Goal: Task Accomplishment & Management: Use online tool/utility

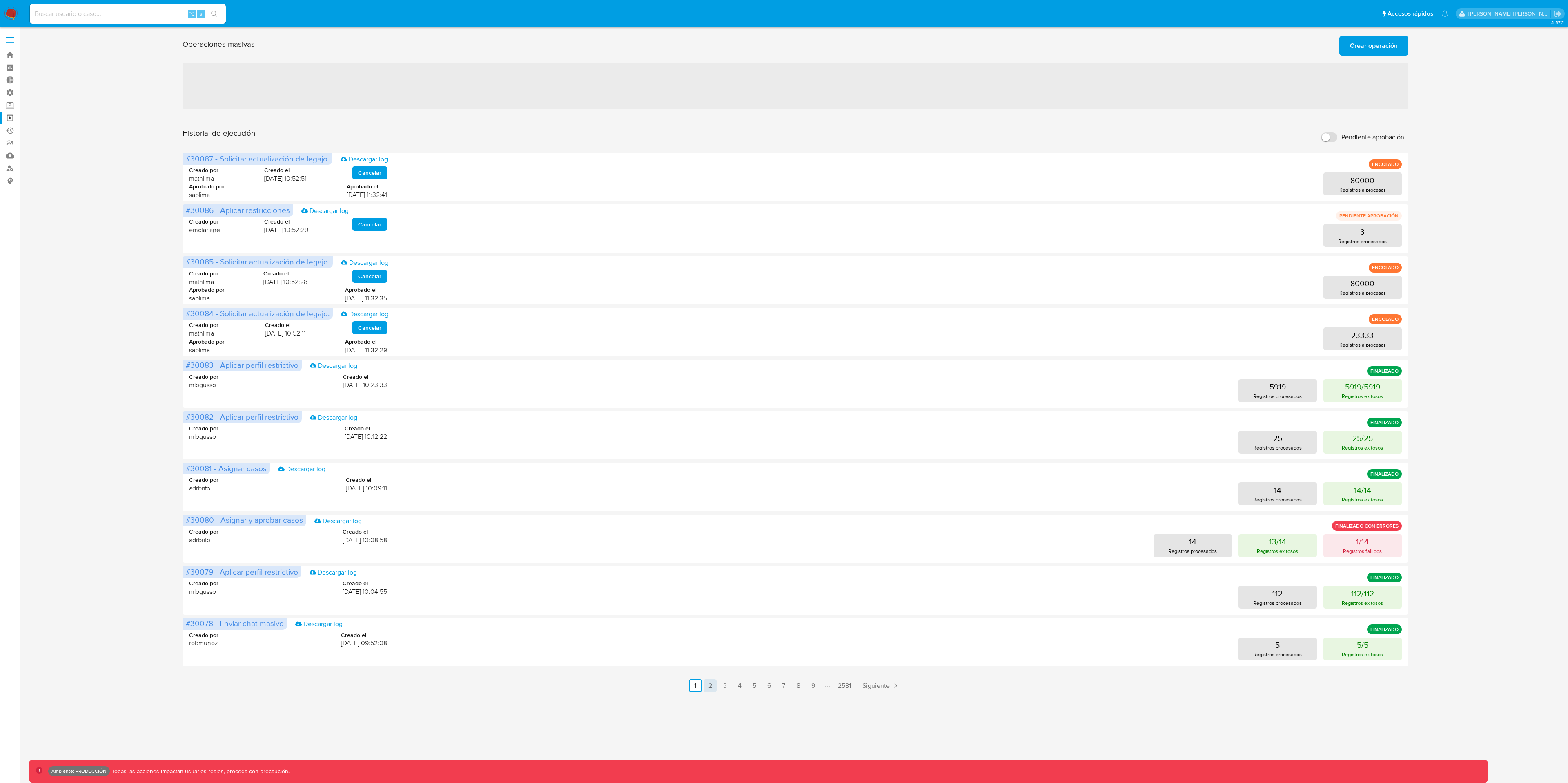
click at [710, 685] on link "2" at bounding box center [710, 685] width 13 height 13
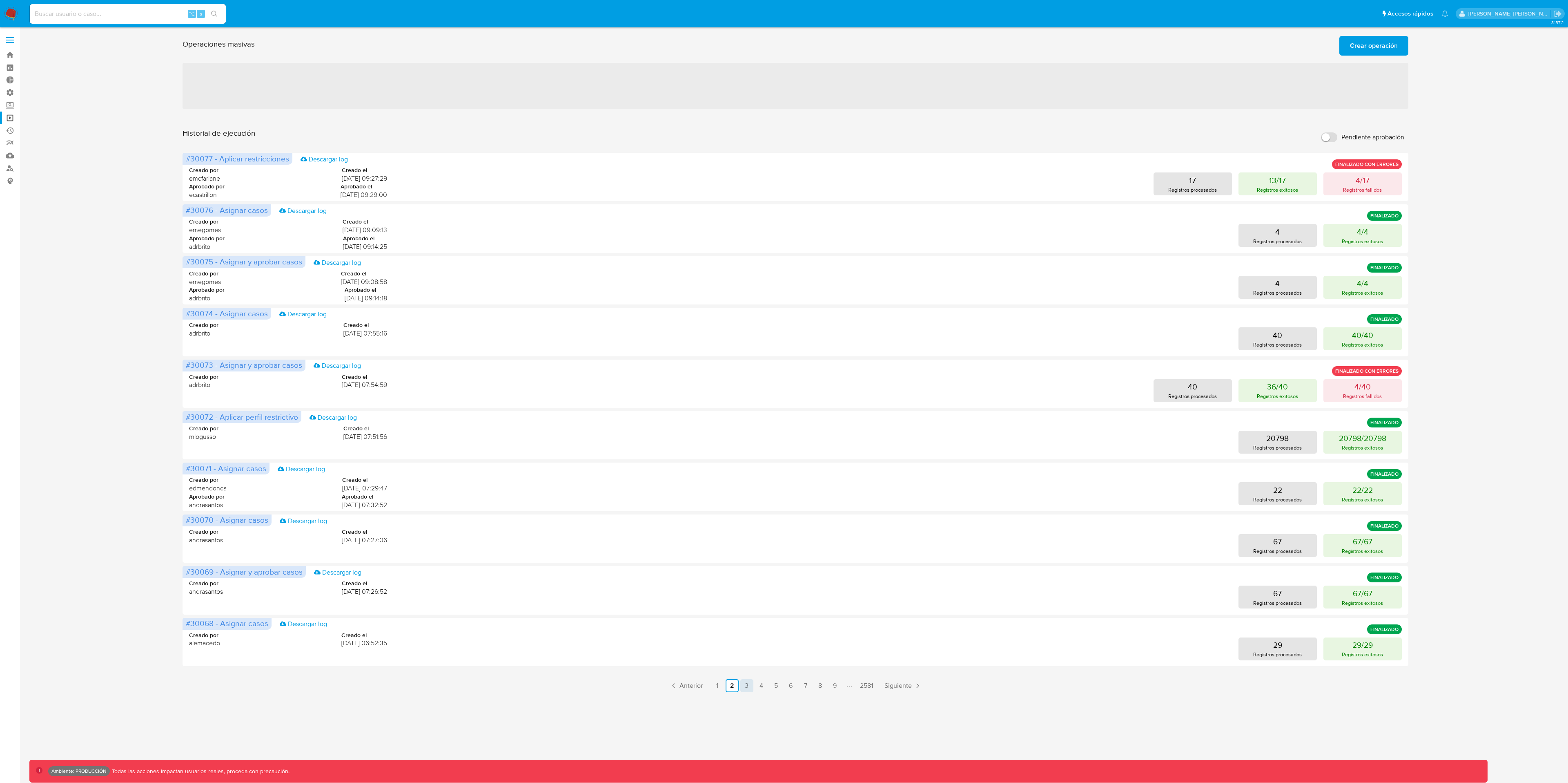
click at [747, 684] on link "3" at bounding box center [747, 685] width 13 height 13
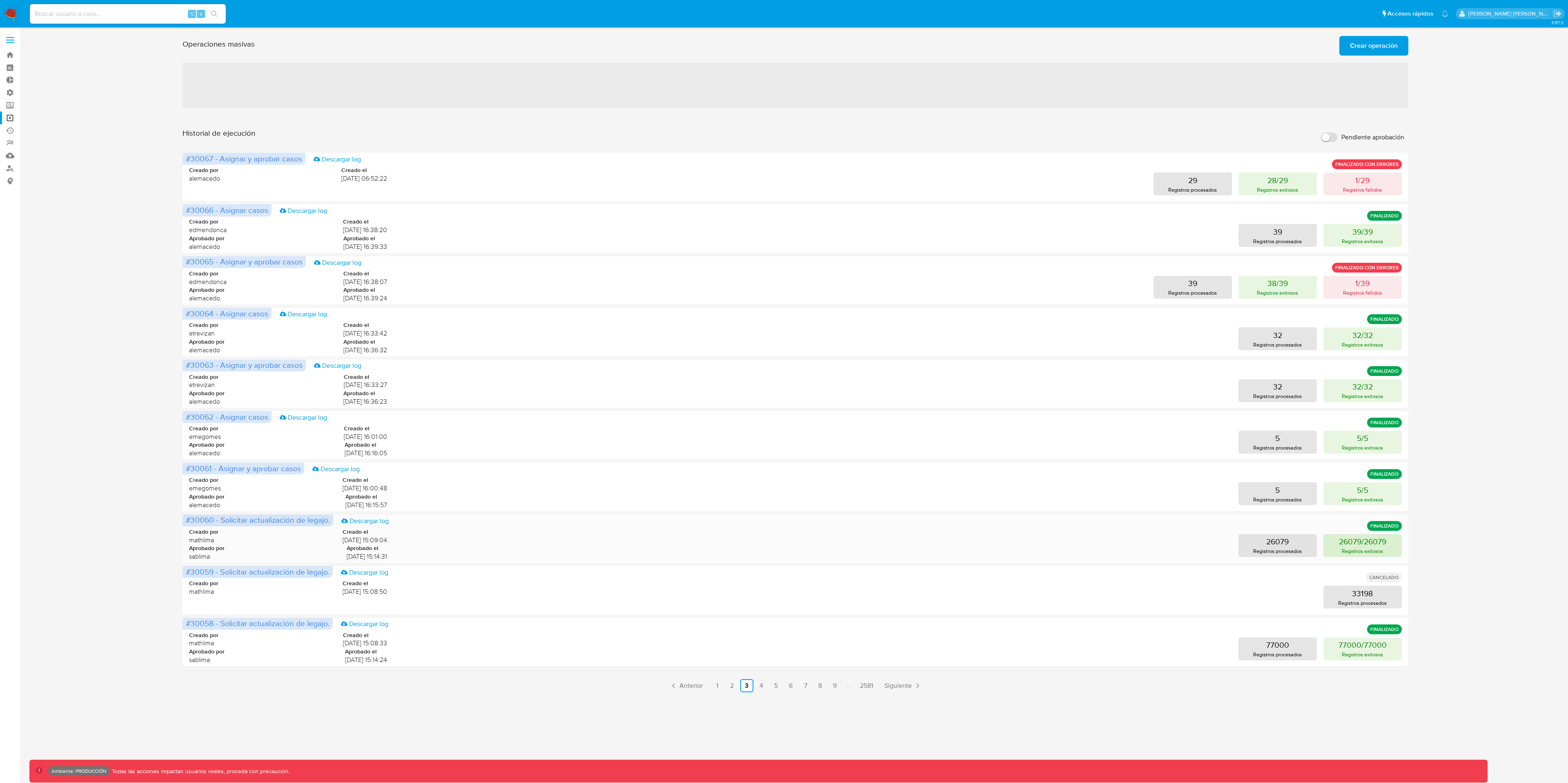
click at [1363, 543] on p "26079/26079" at bounding box center [1363, 542] width 47 height 12
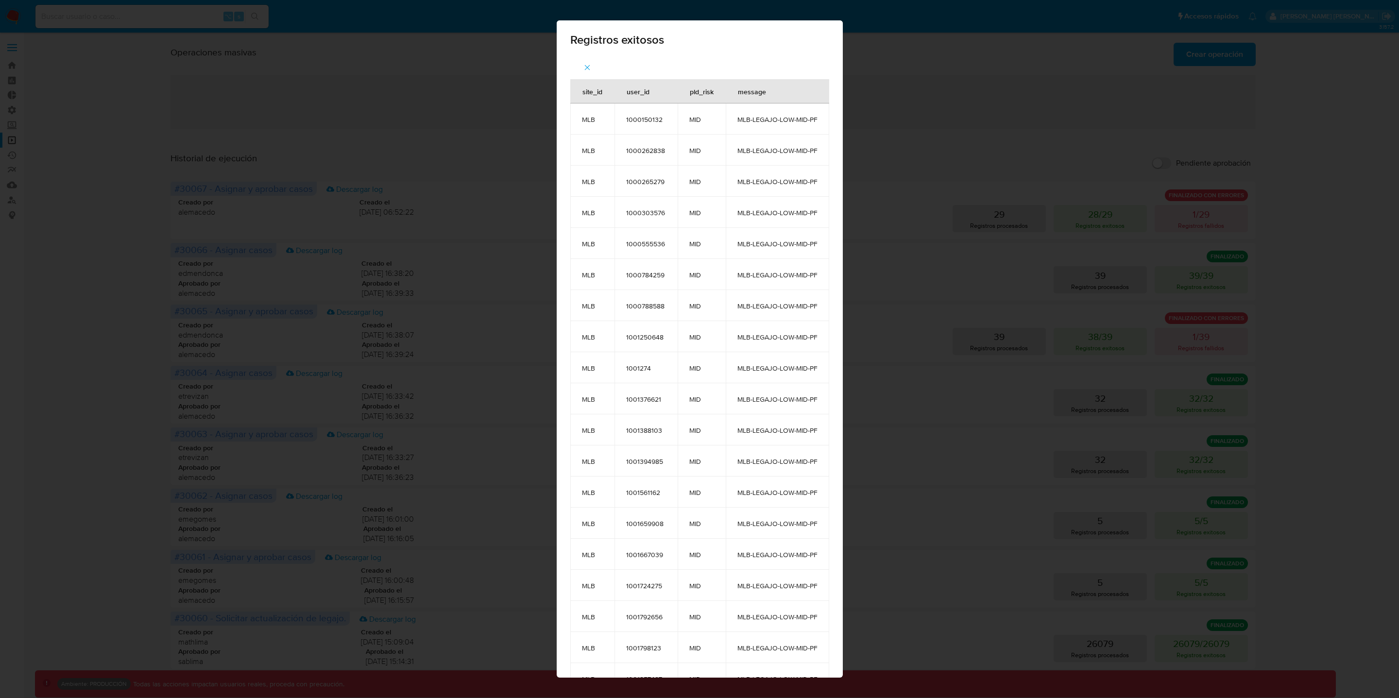
drag, startPoint x: 705, startPoint y: 112, endPoint x: 700, endPoint y: 124, distance: 13.5
click at [705, 111] on td "MID" at bounding box center [702, 118] width 48 height 31
click at [690, 121] on span "MID" at bounding box center [701, 119] width 25 height 9
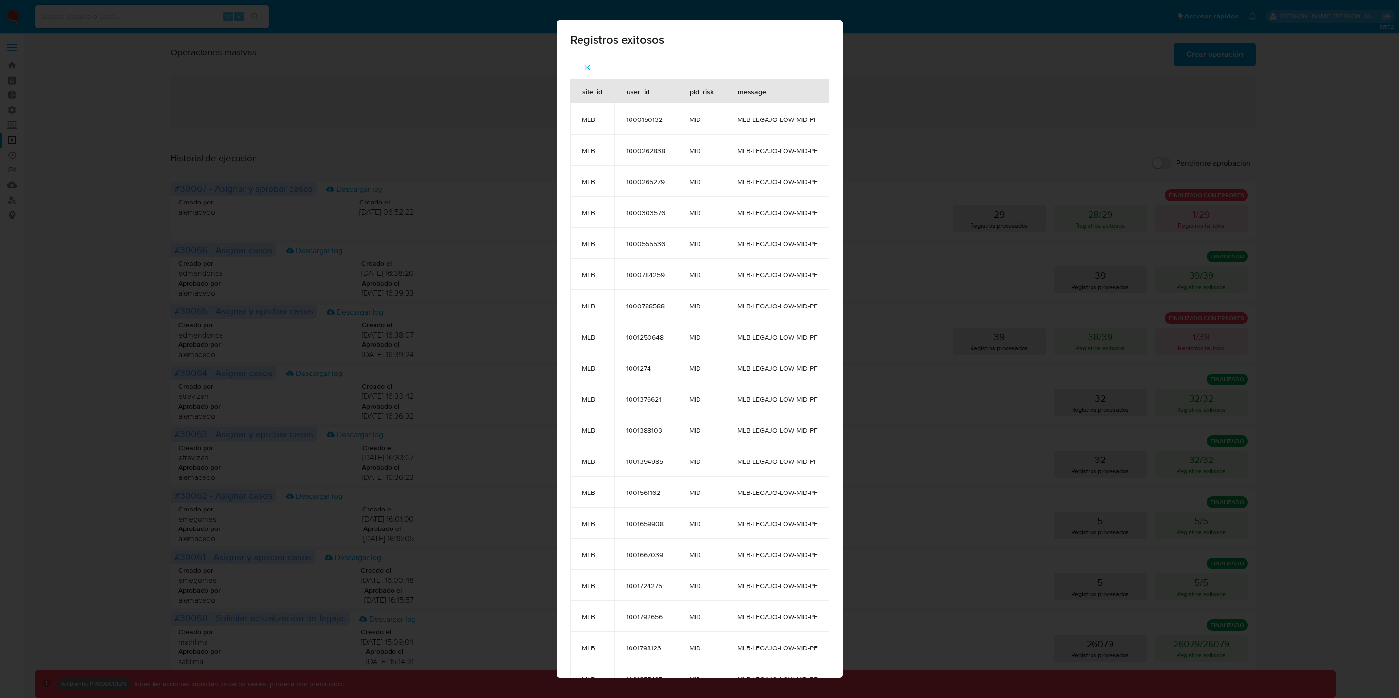
drag, startPoint x: 824, startPoint y: 120, endPoint x: 781, endPoint y: 119, distance: 43.3
click at [816, 127] on td "MLB-LEGAJO-LOW-MID-PF" at bounding box center [777, 118] width 103 height 31
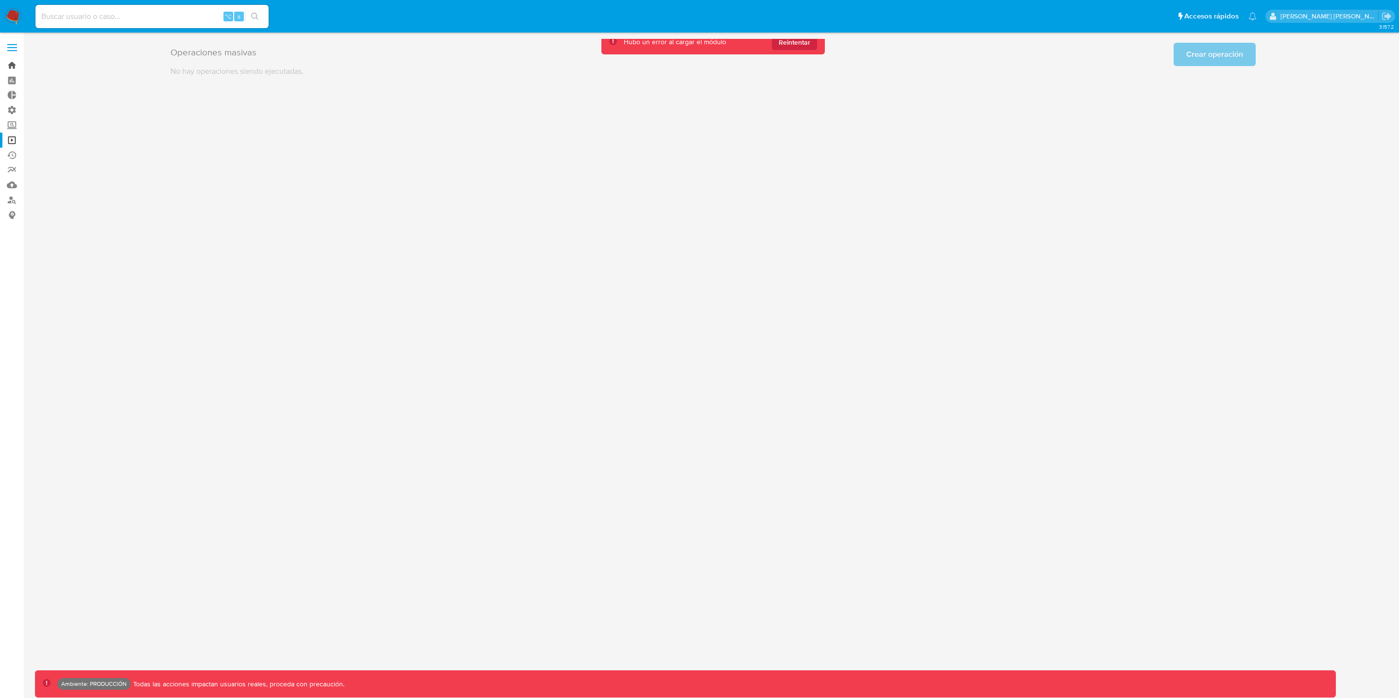
click at [16, 64] on link "Bandeja" at bounding box center [58, 65] width 116 height 15
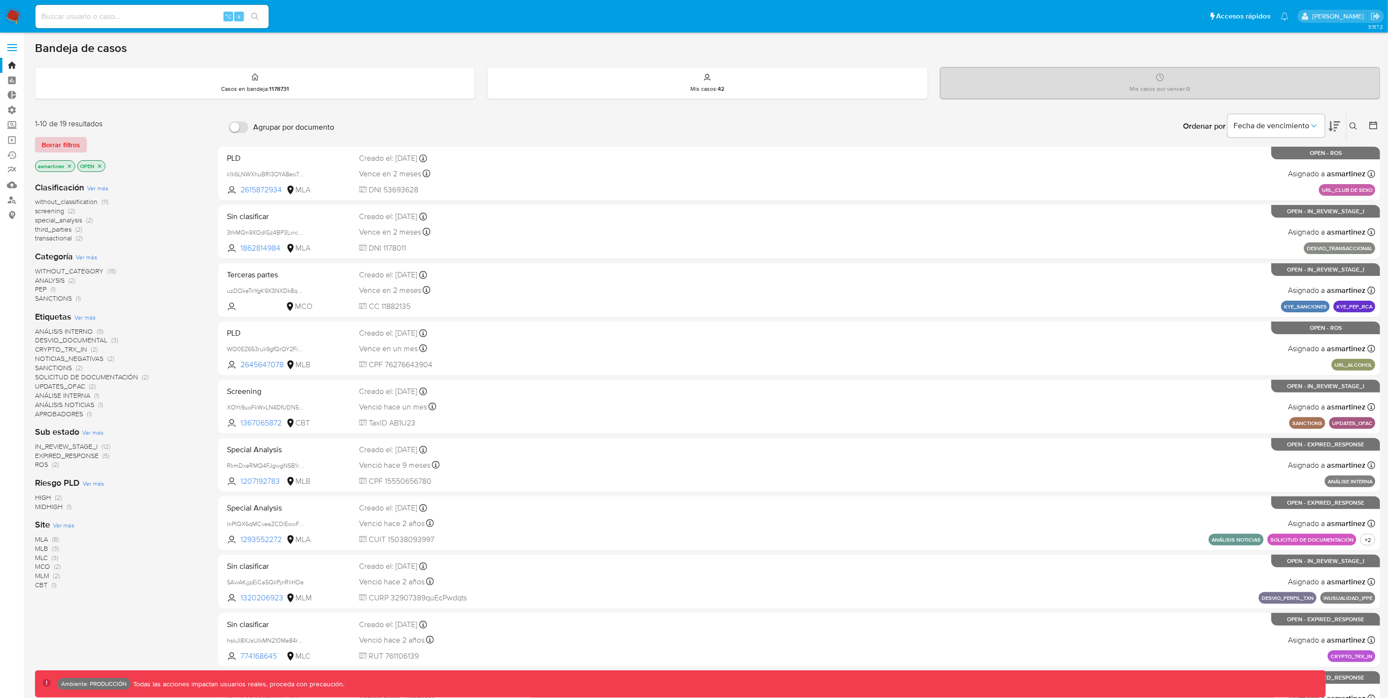
click at [67, 142] on span "Borrar filtros" at bounding box center [61, 145] width 38 height 14
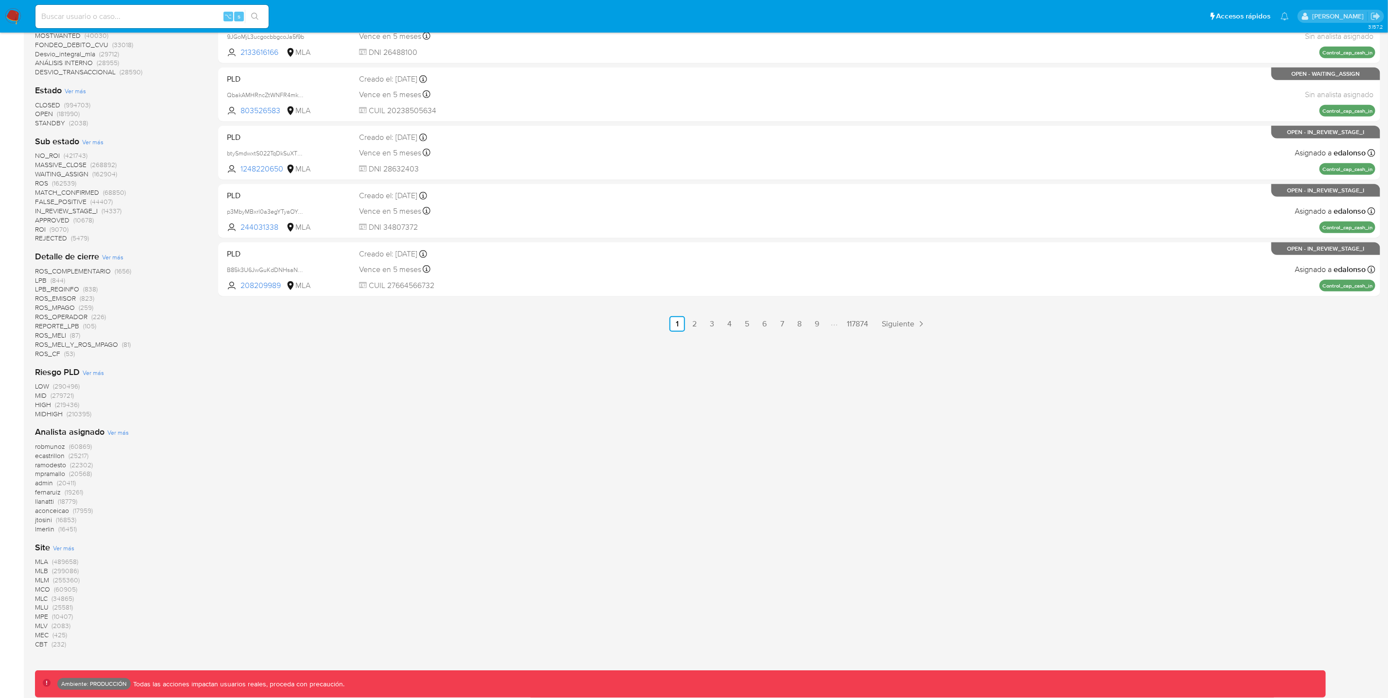
scroll to position [431, 0]
click at [47, 568] on span "MLB" at bounding box center [41, 569] width 13 height 10
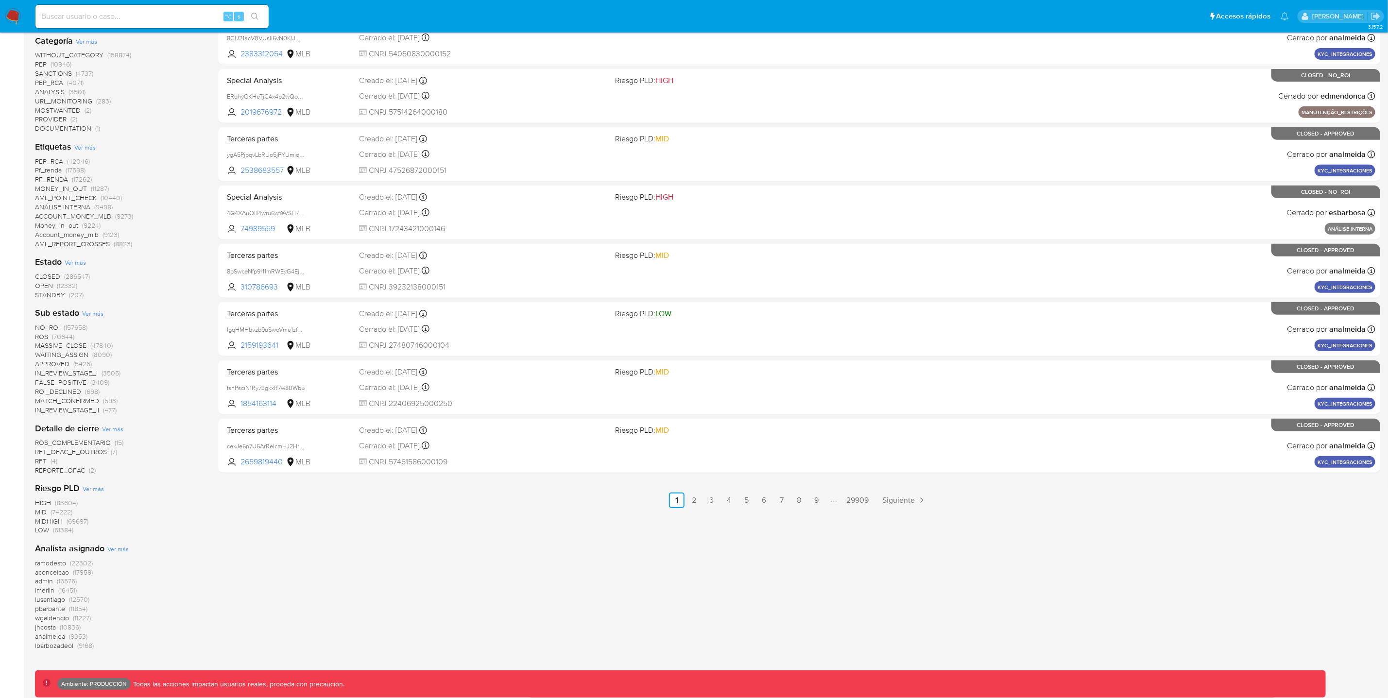
scroll to position [256, 0]
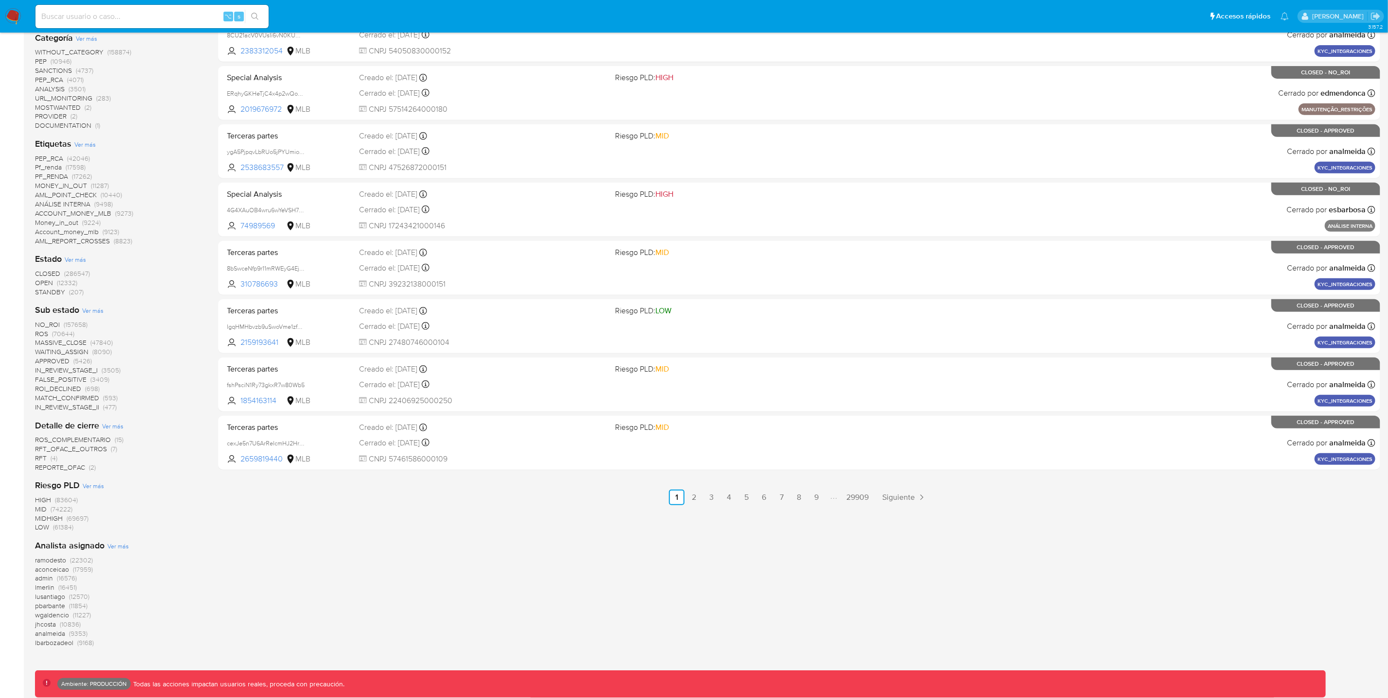
click at [46, 497] on span "HIGH" at bounding box center [43, 500] width 16 height 10
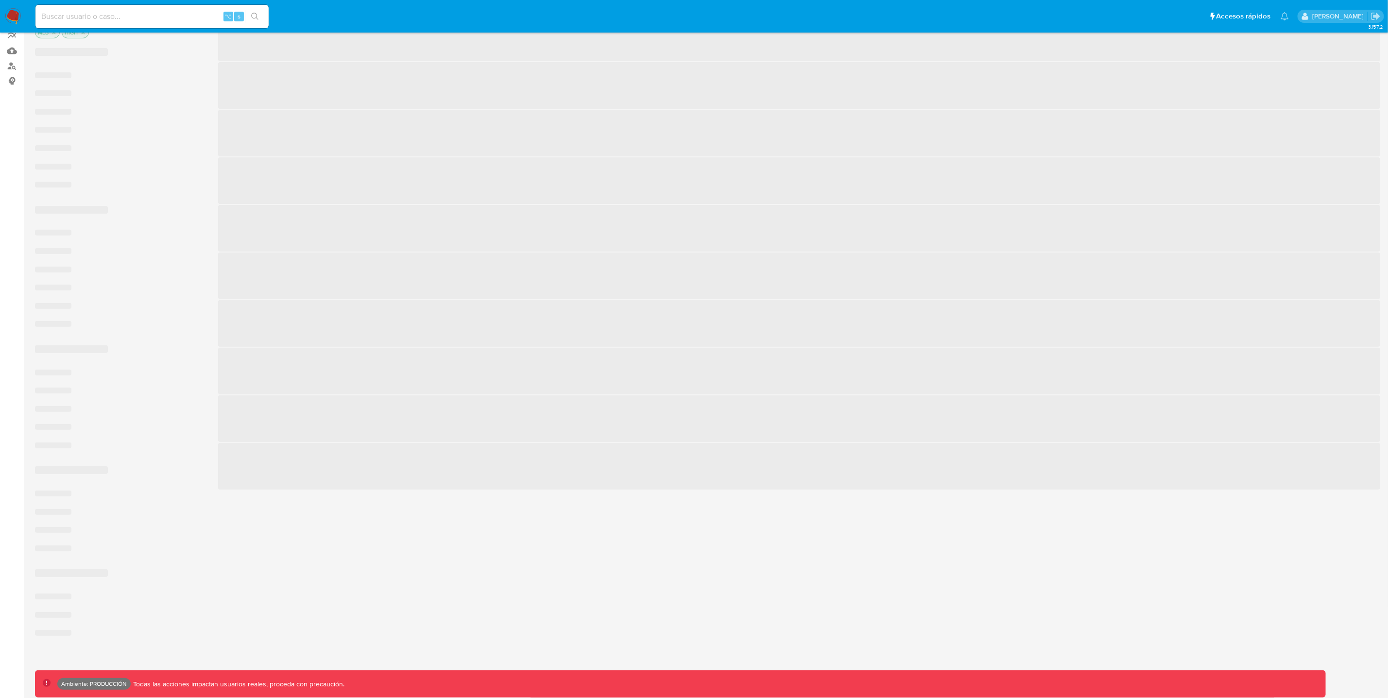
scroll to position [72, 0]
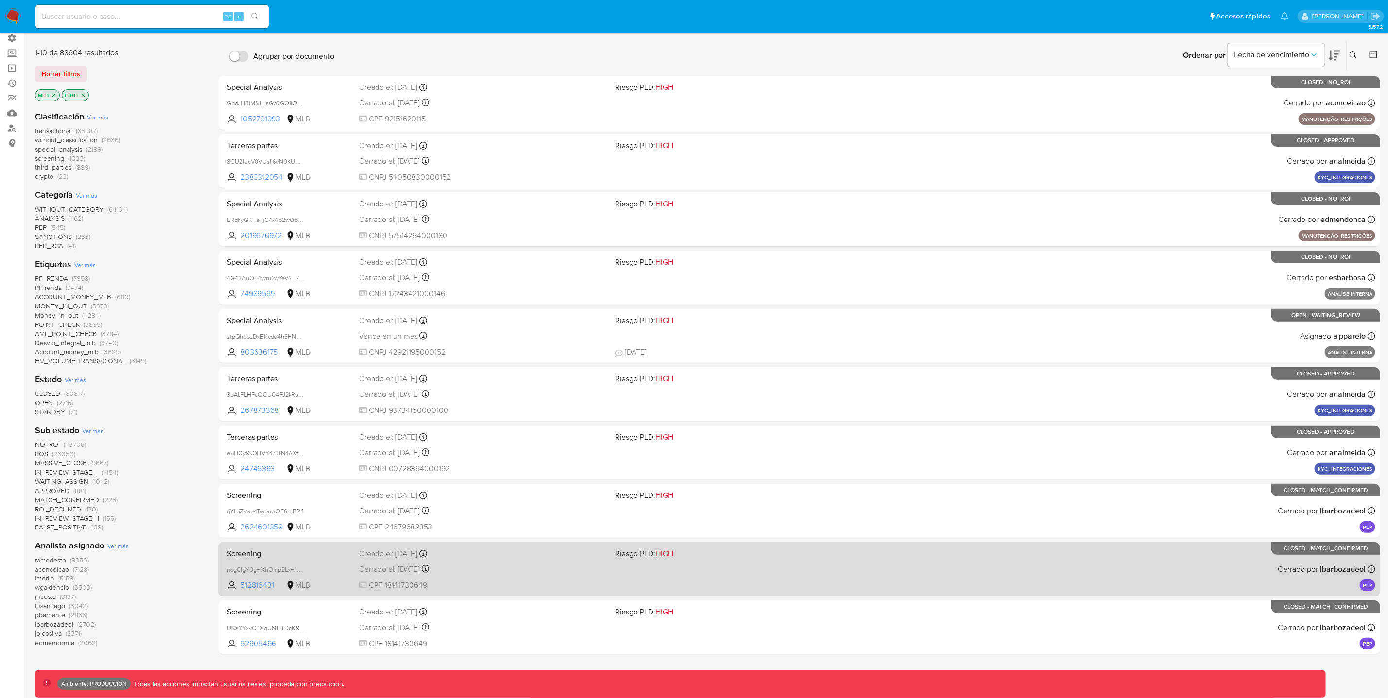
click at [568, 568] on div "Cerrado el: 29/08/2025 Cerrado el: 29/08/2025 14:48:19" at bounding box center [483, 569] width 248 height 11
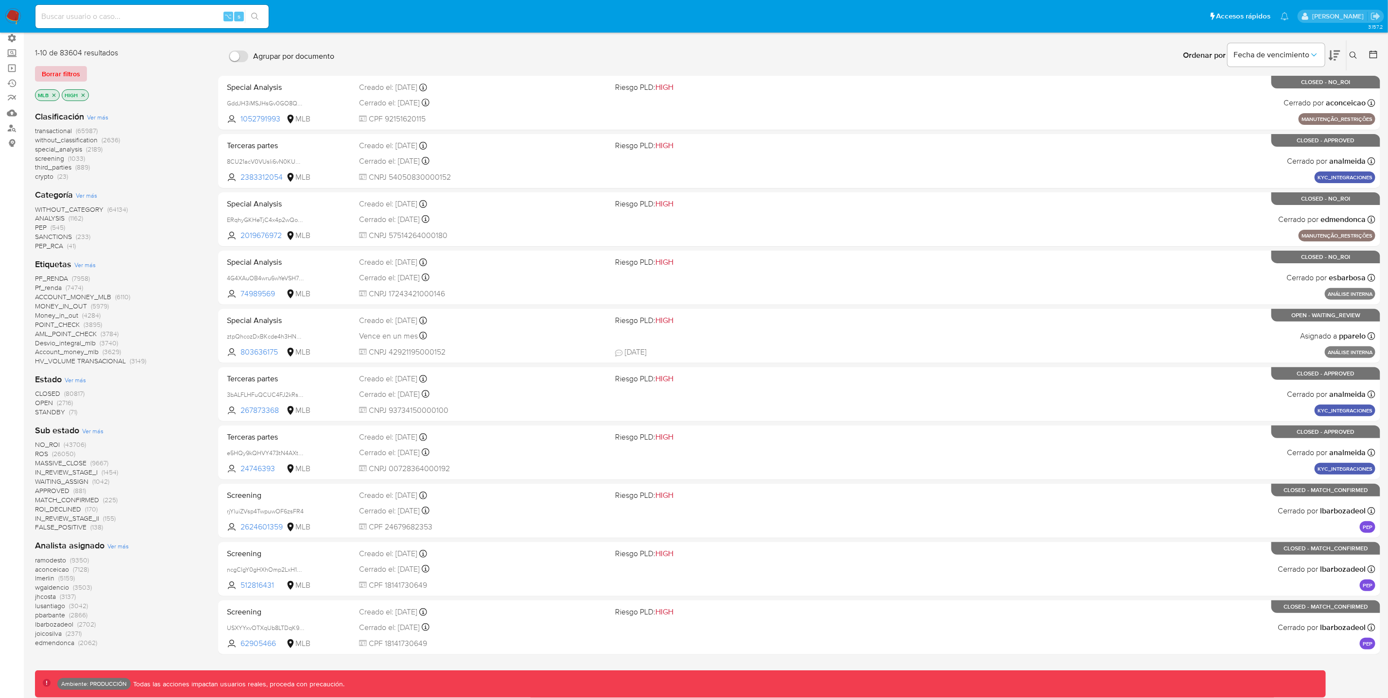
click at [72, 71] on span "Borrar filtros" at bounding box center [61, 74] width 38 height 14
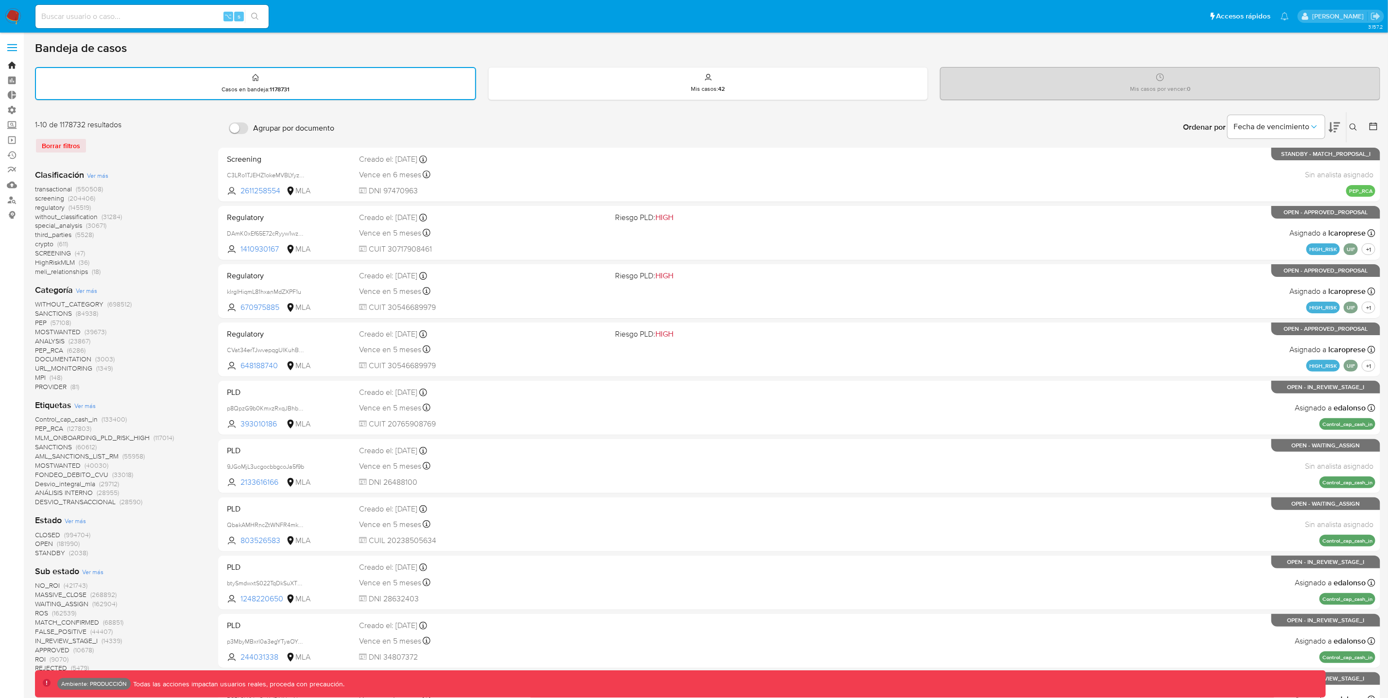
click at [10, 67] on link "Bandeja" at bounding box center [58, 65] width 116 height 15
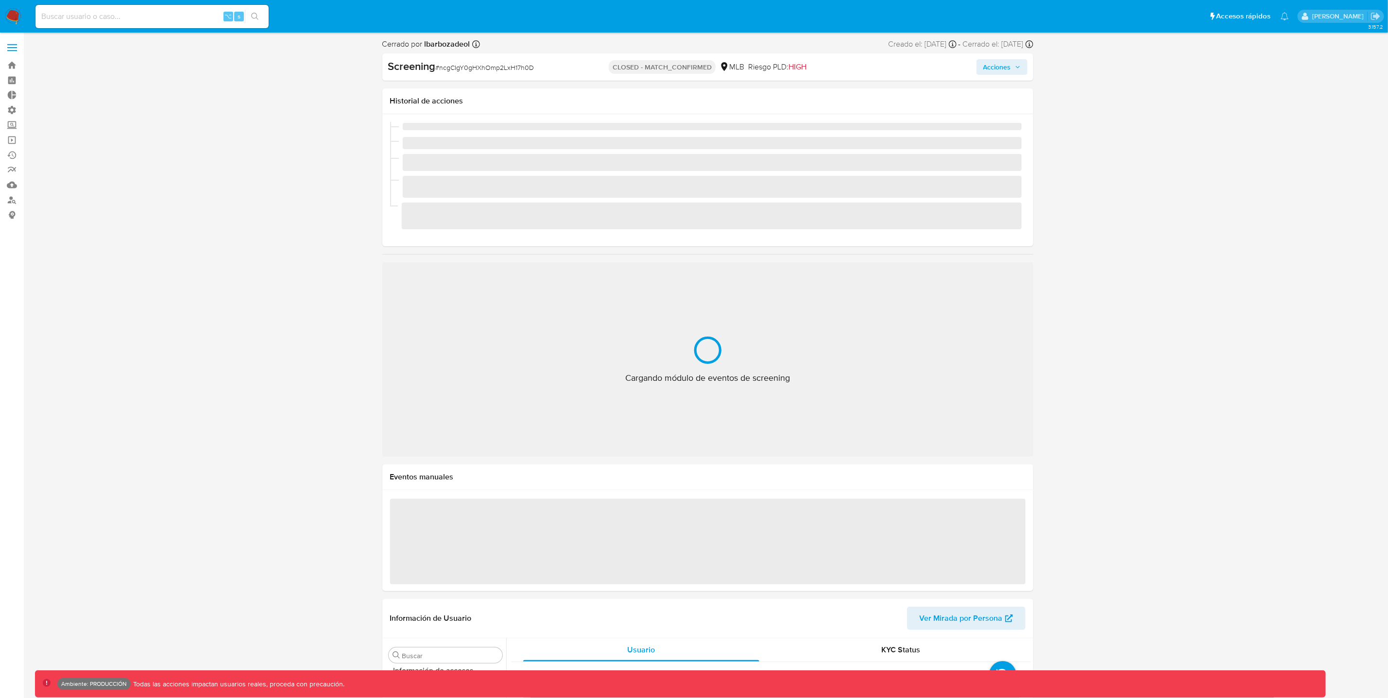
scroll to position [433, 0]
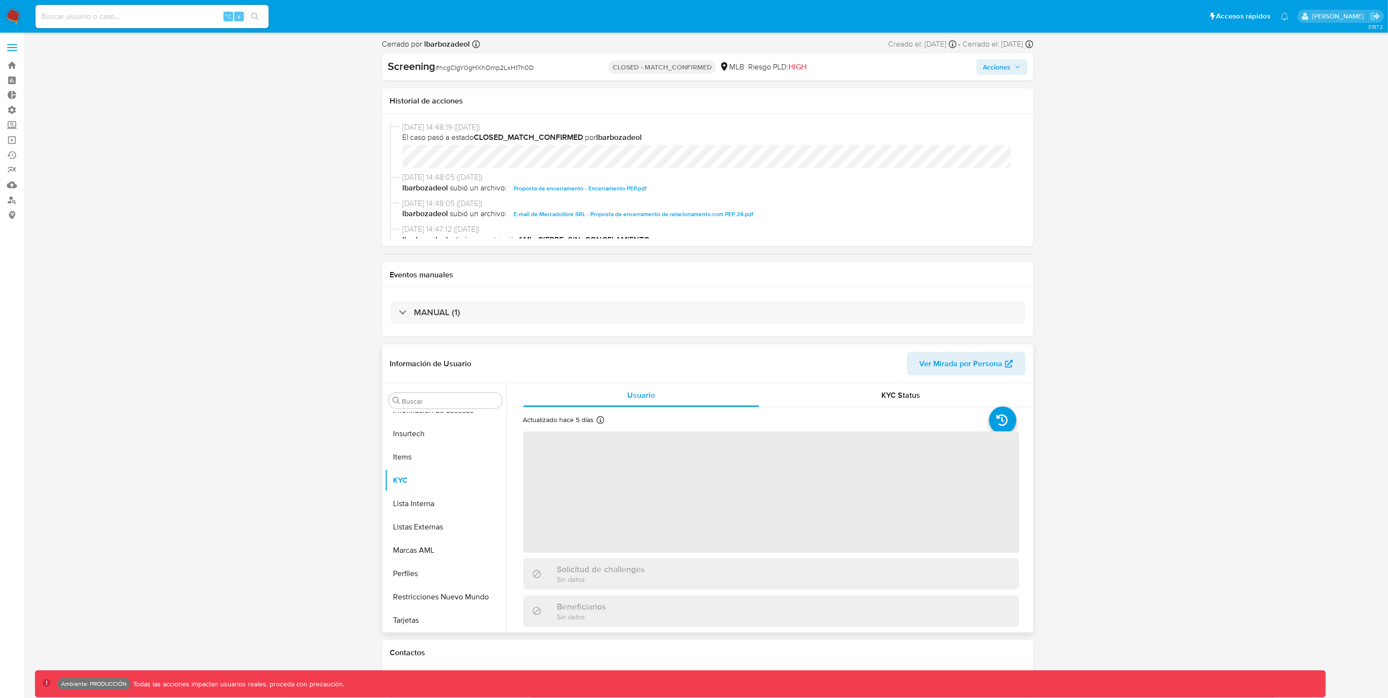
select select "10"
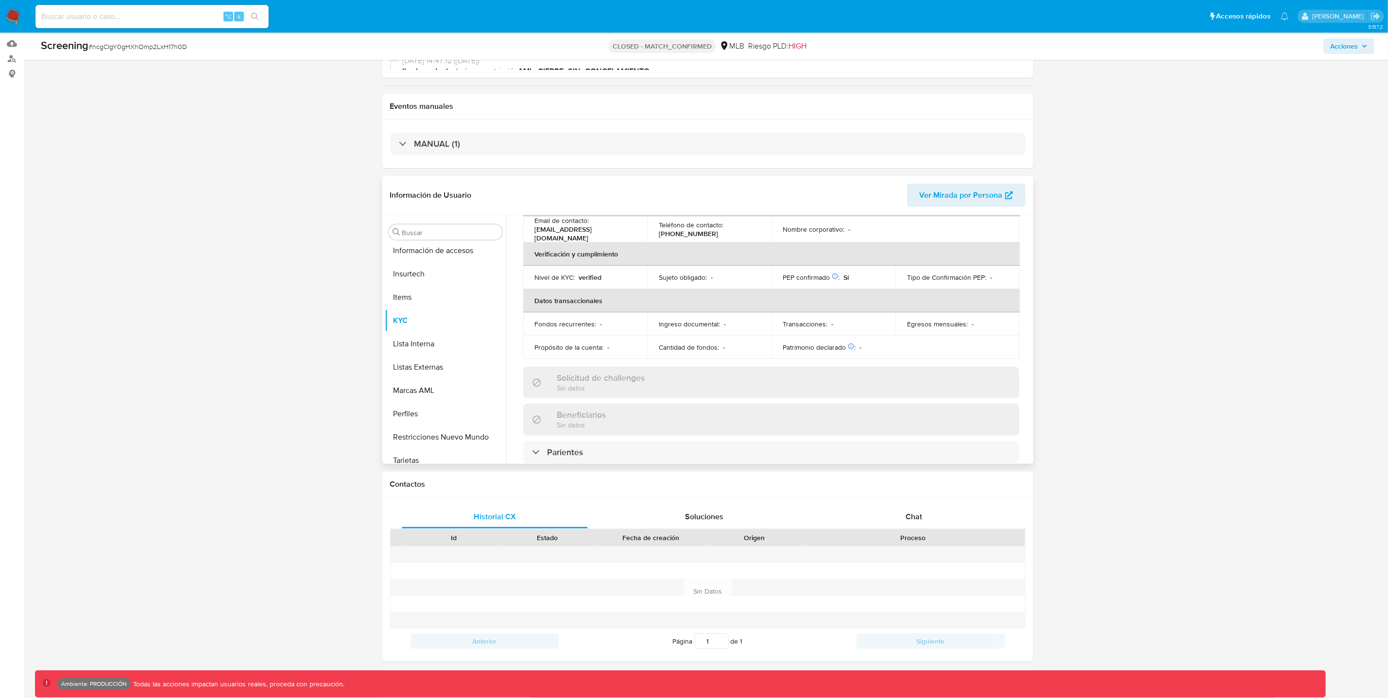
scroll to position [233, 0]
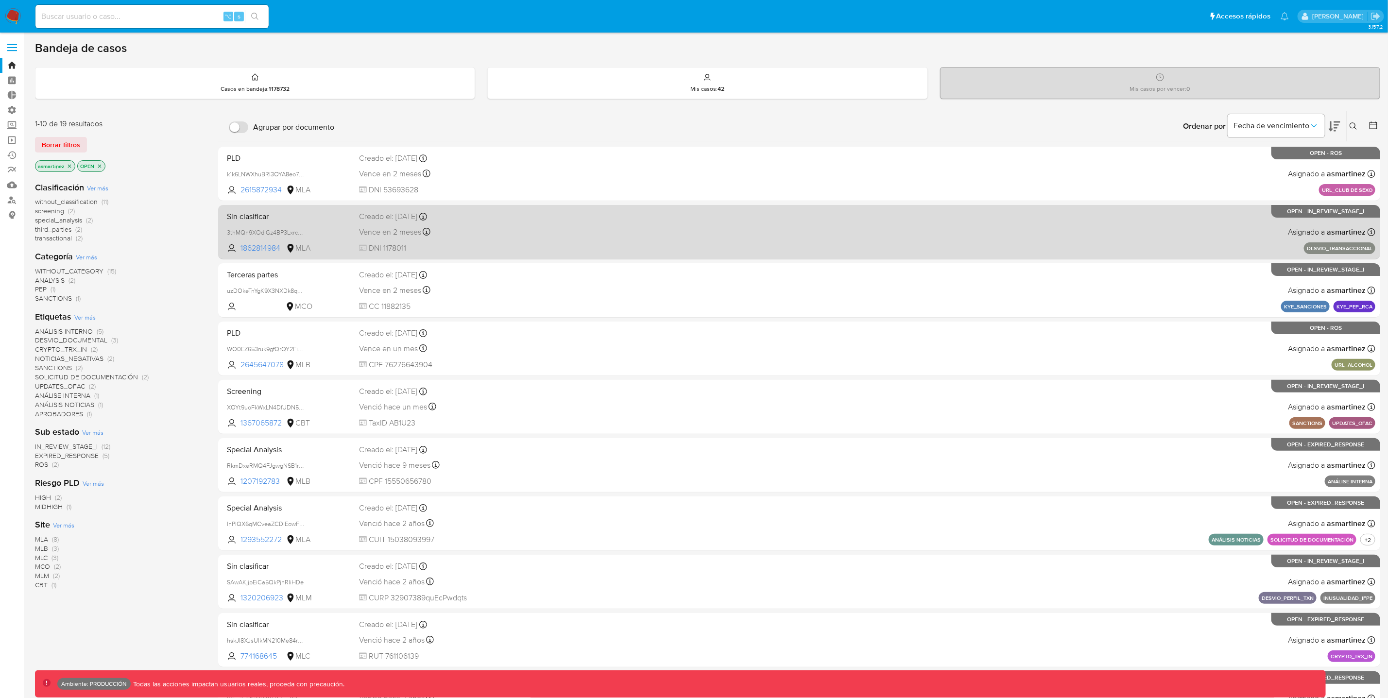
click at [614, 232] on div "Sin clasificar 3thMQn9XOdlGz4BP3LxrcejS 1862814984 MLA Creado el: 06/08/2025 Cr…" at bounding box center [799, 231] width 1152 height 49
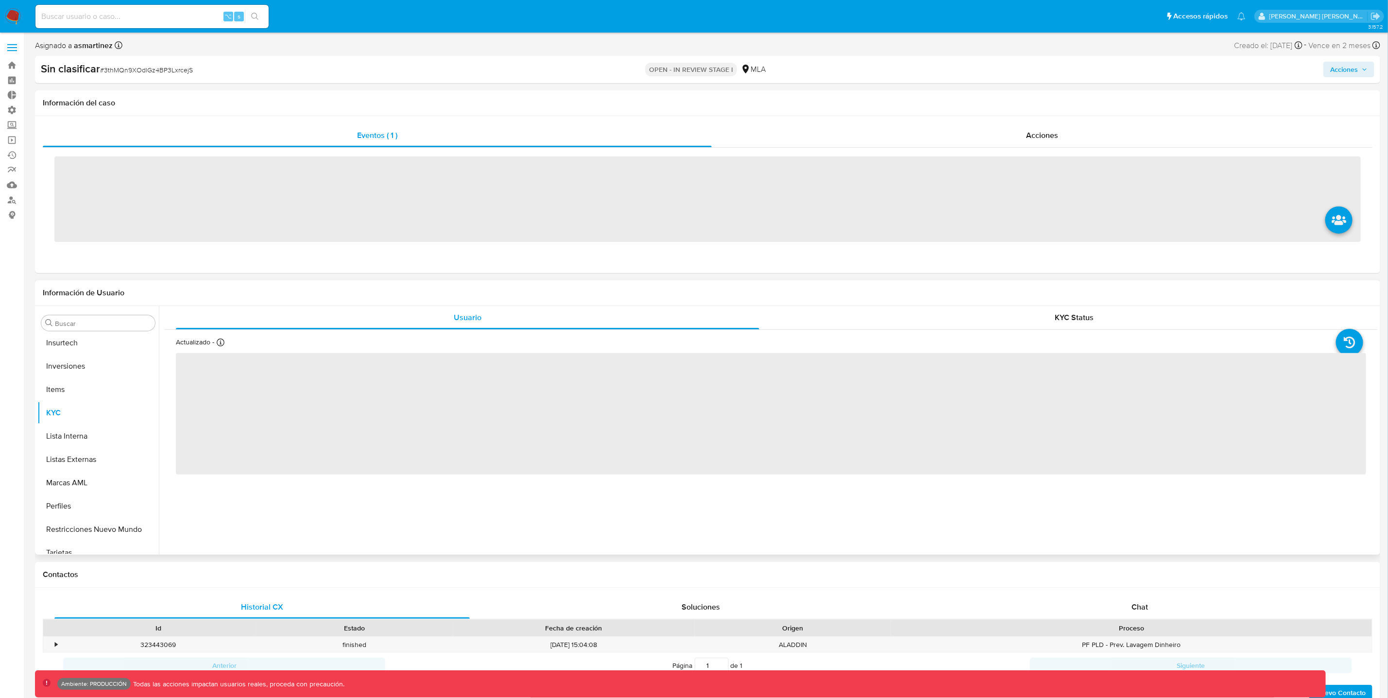
scroll to position [457, 0]
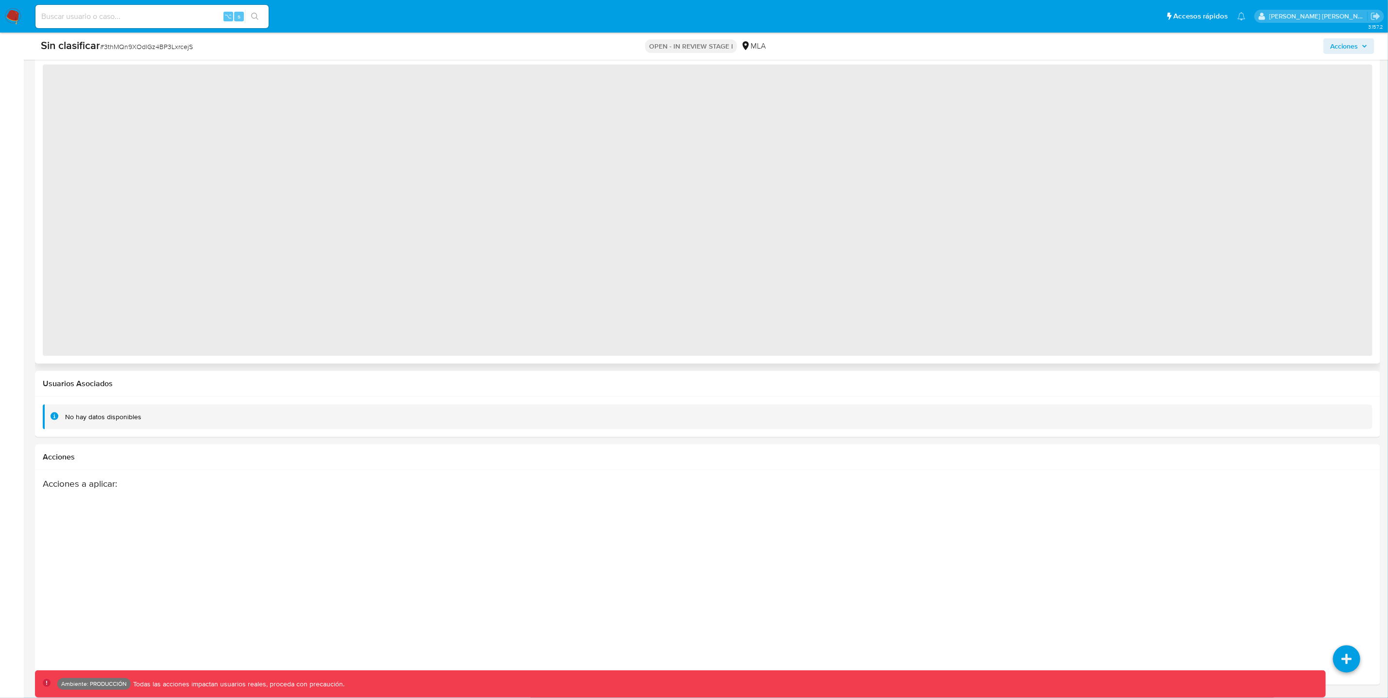
select select "10"
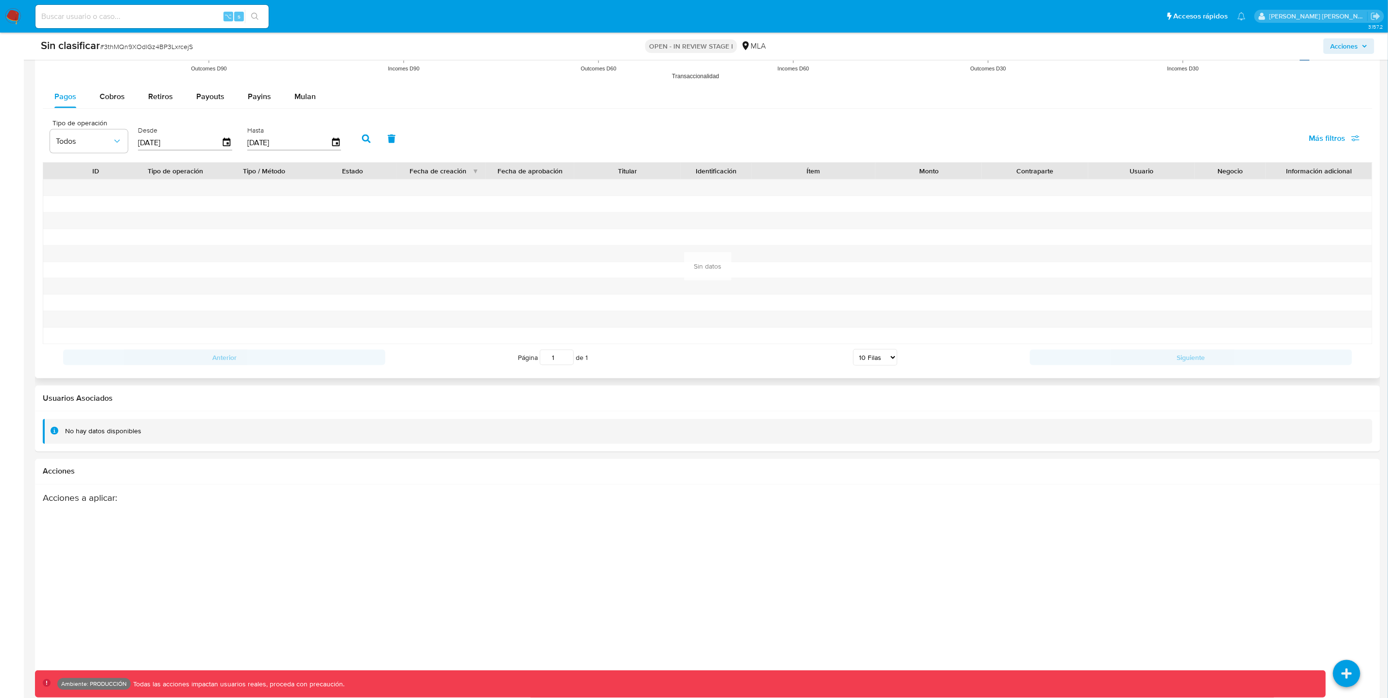
scroll to position [1003, 0]
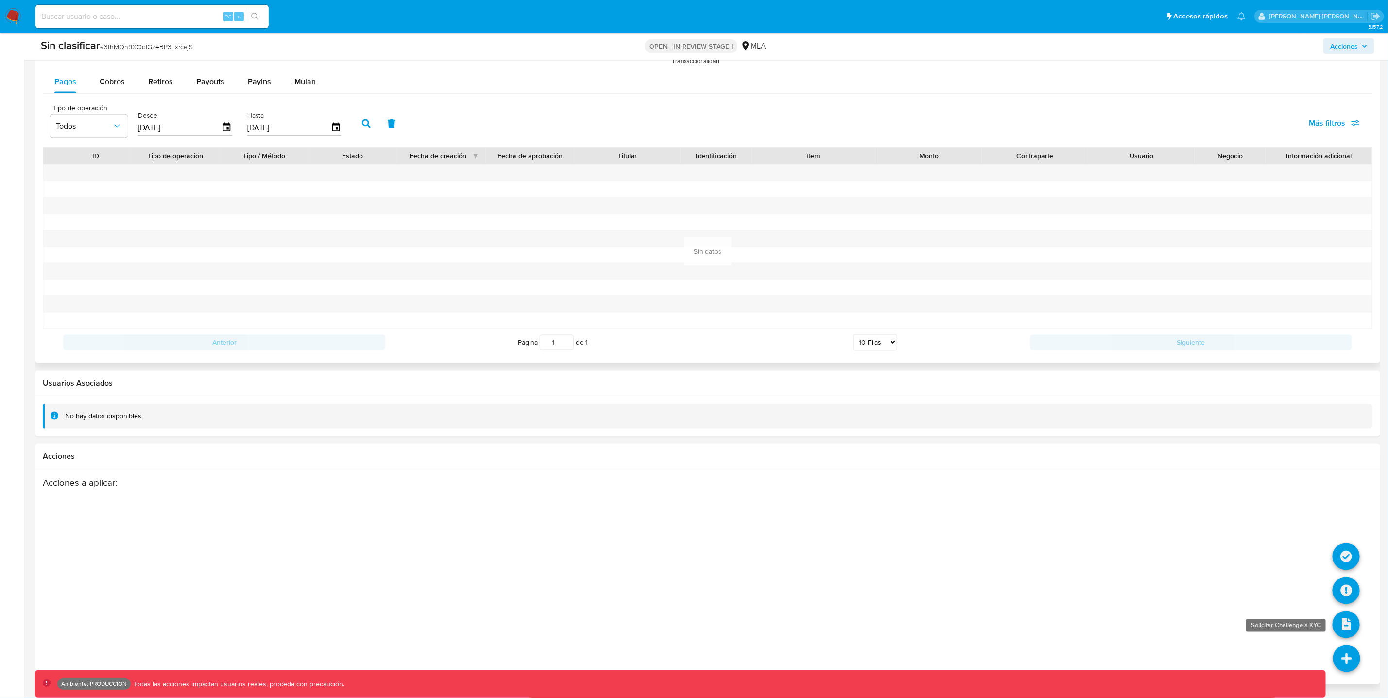
click at [1346, 624] on icon at bounding box center [1345, 624] width 27 height 27
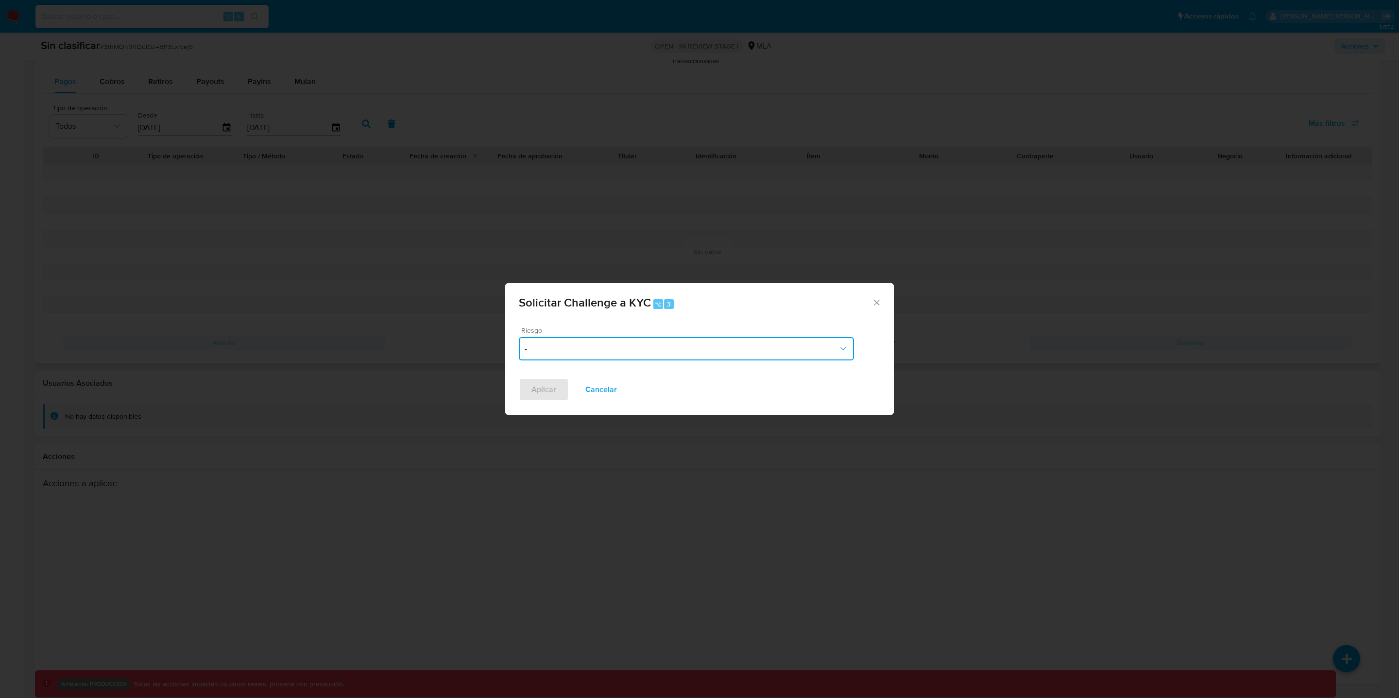
click at [546, 341] on button "-" at bounding box center [686, 348] width 335 height 23
click at [536, 380] on div "HIGH" at bounding box center [687, 374] width 324 height 23
click at [614, 387] on button "Cancelar" at bounding box center [601, 389] width 57 height 23
